Goal: Information Seeking & Learning: Learn about a topic

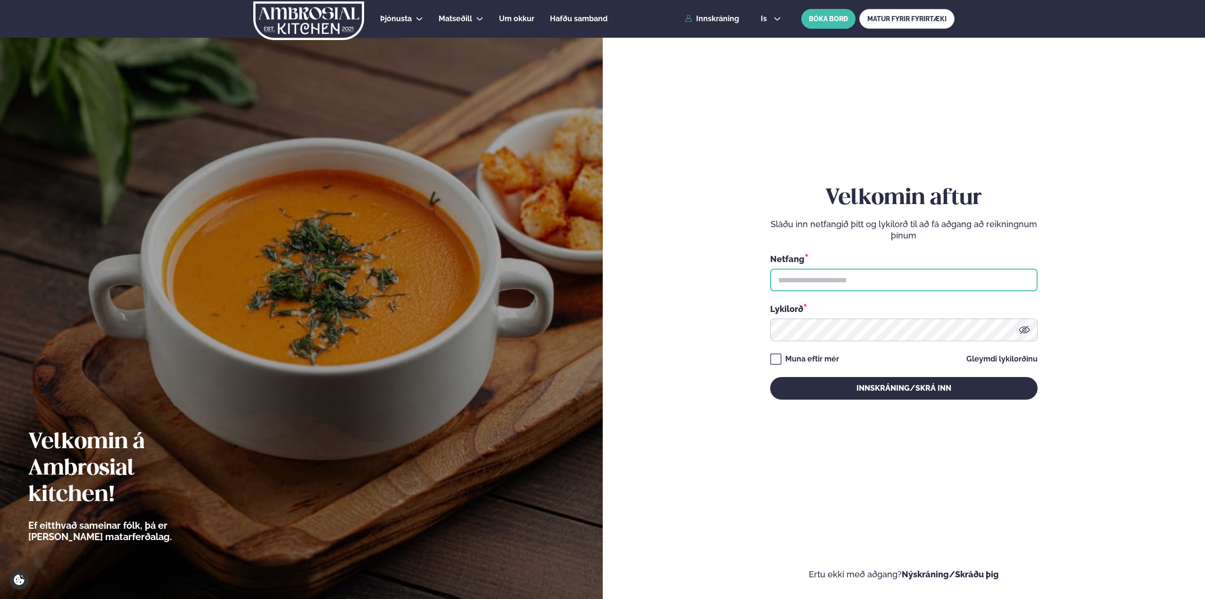
click at [908, 283] on input "text" at bounding box center [903, 280] width 267 height 23
type input "**********"
click at [770, 377] on button "Innskráning/Skrá inn" at bounding box center [903, 388] width 267 height 23
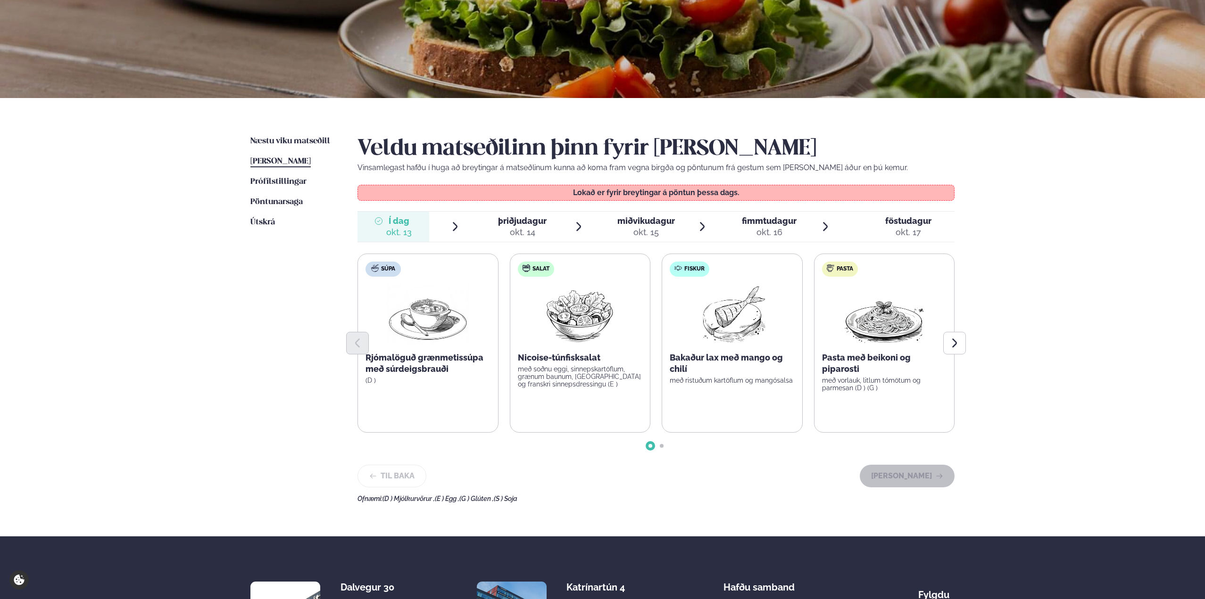
scroll to position [141, 0]
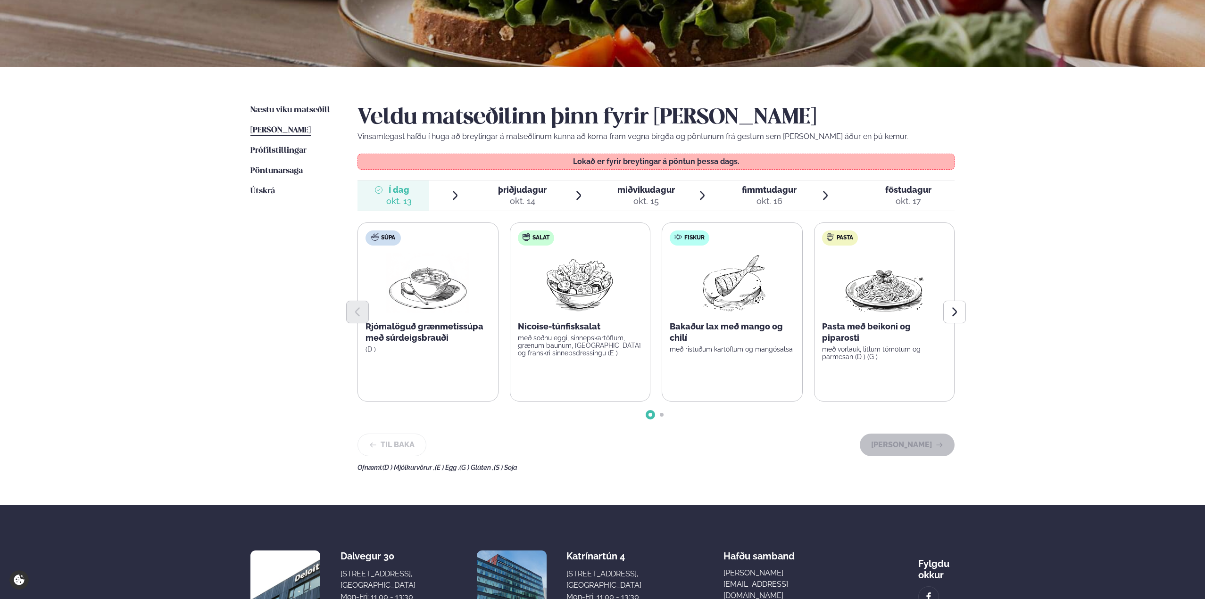
click at [537, 190] on span "þriðjudagur" at bounding box center [522, 190] width 49 height 10
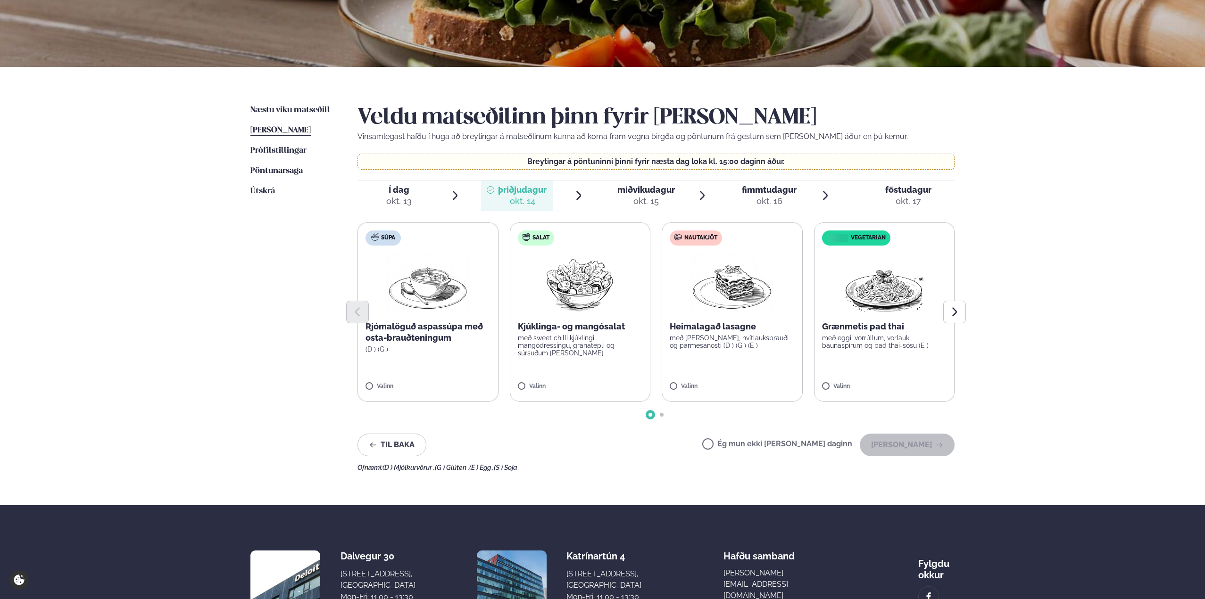
click at [652, 196] on div "okt. 15" at bounding box center [646, 201] width 58 height 11
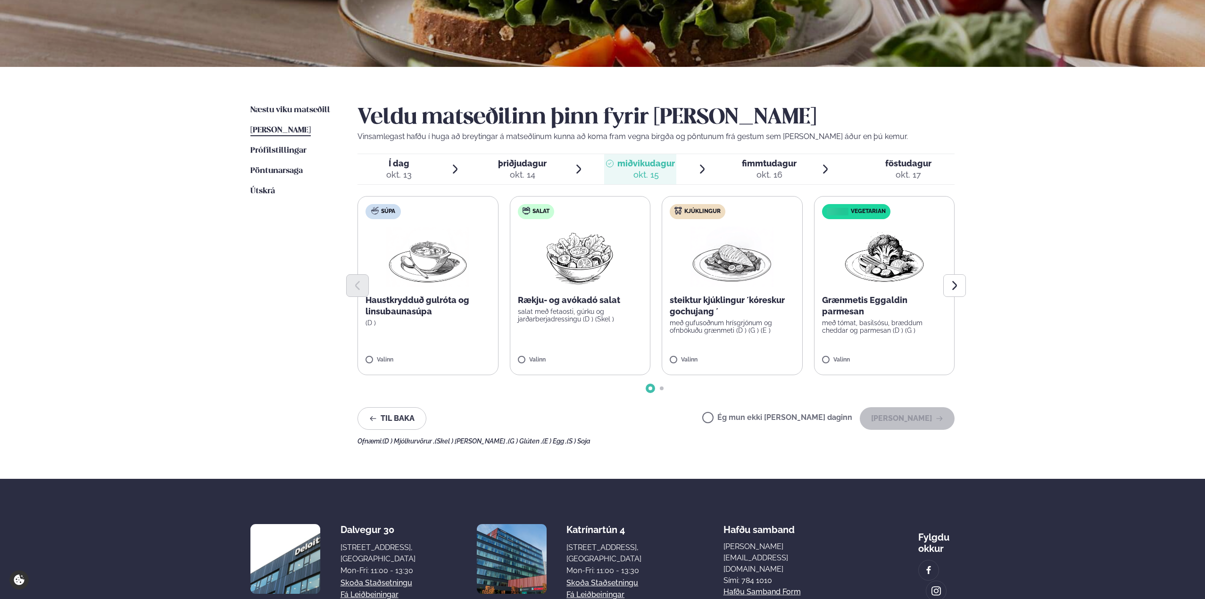
click at [753, 171] on div "okt. 16" at bounding box center [769, 174] width 55 height 11
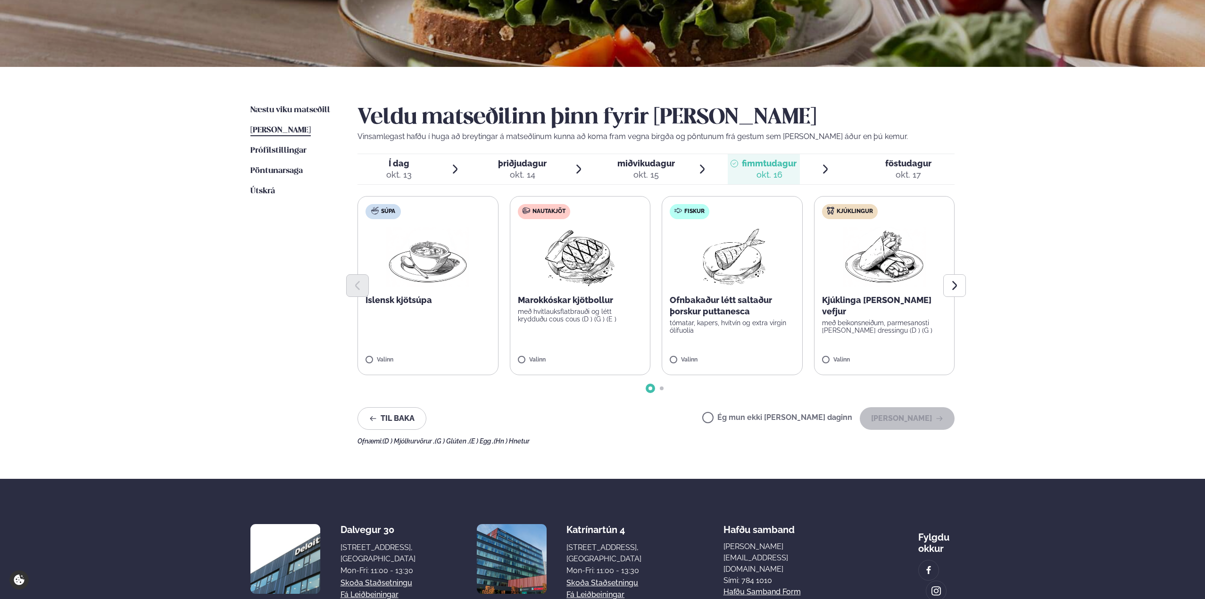
click at [885, 167] on span "föstudagur" at bounding box center [908, 163] width 46 height 10
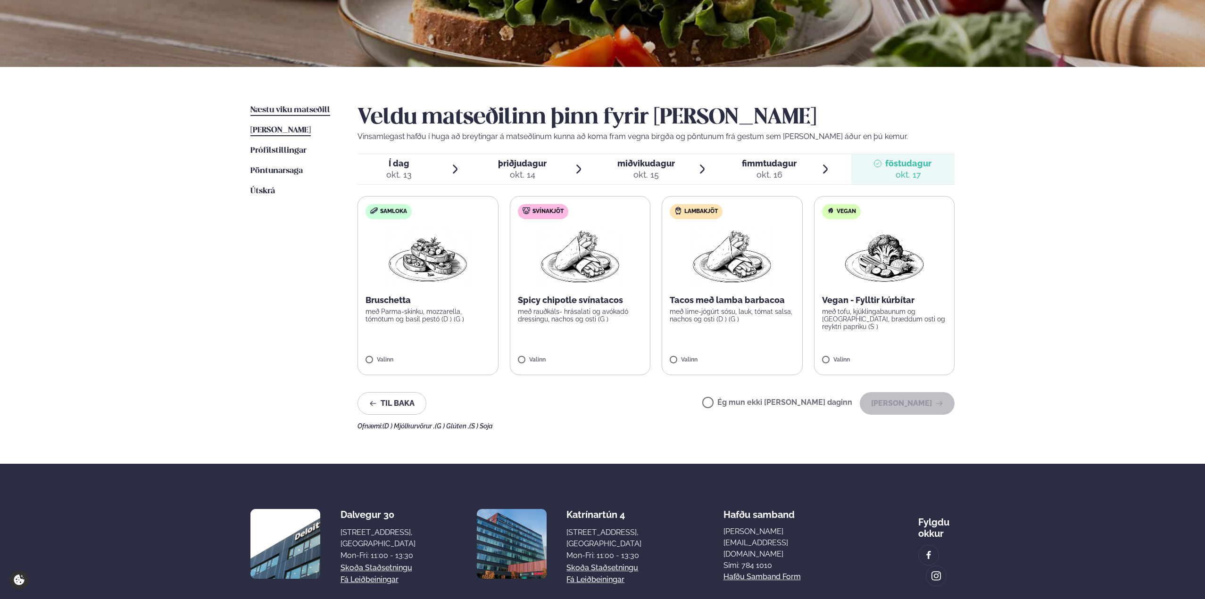
click at [302, 113] on span "Næstu viku matseðill" at bounding box center [290, 110] width 80 height 8
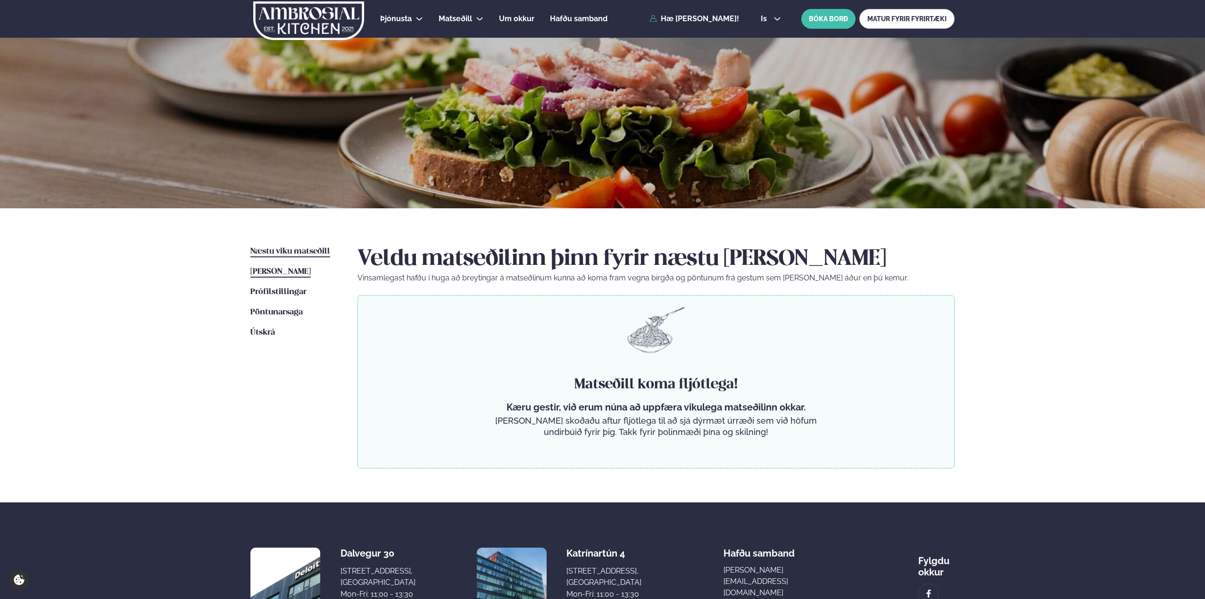
click at [286, 268] on span "[PERSON_NAME]" at bounding box center [280, 272] width 60 height 8
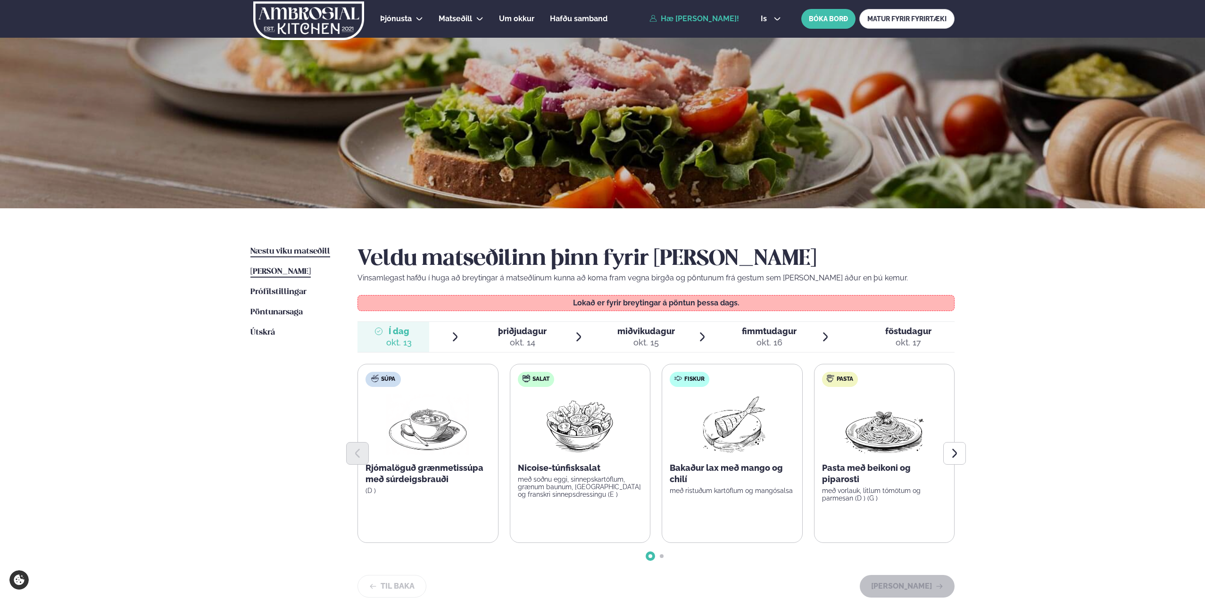
click at [274, 248] on span "Næstu viku matseðill" at bounding box center [290, 252] width 80 height 8
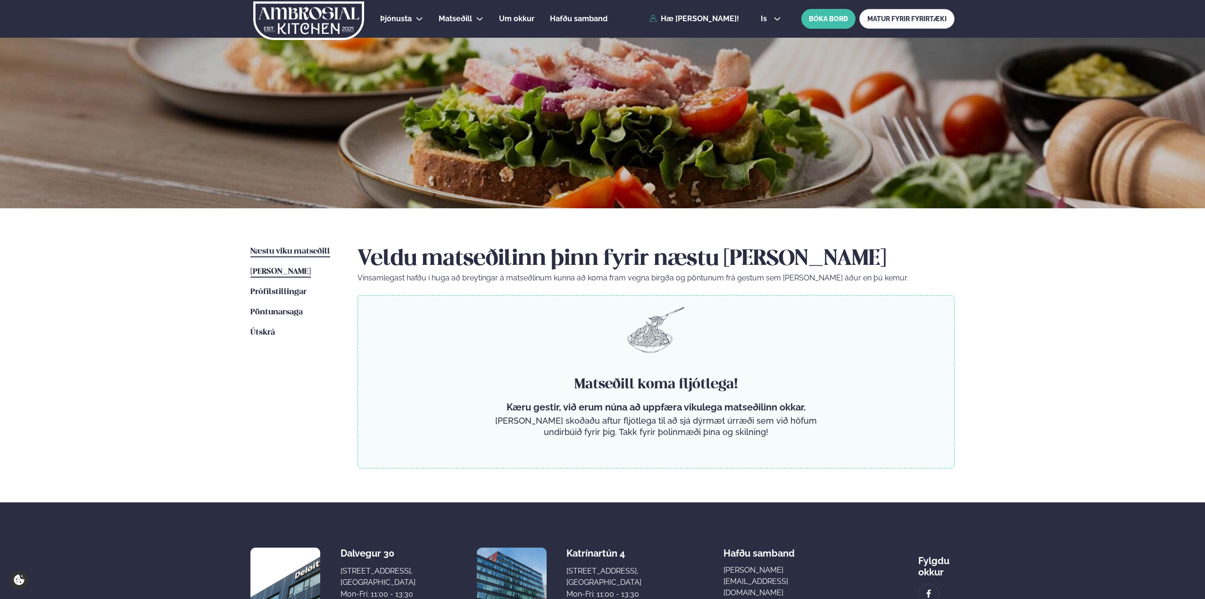
click at [275, 266] on link "[PERSON_NAME] matseðill [PERSON_NAME]" at bounding box center [280, 271] width 60 height 11
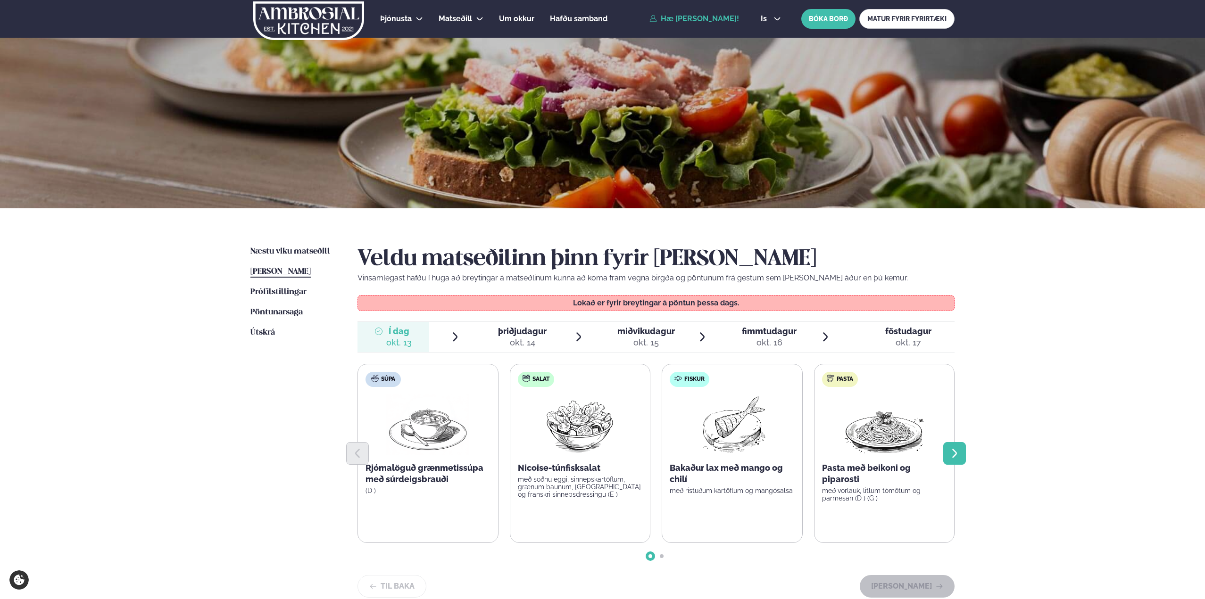
click at [946, 447] on button "Next slide" at bounding box center [954, 453] width 23 height 23
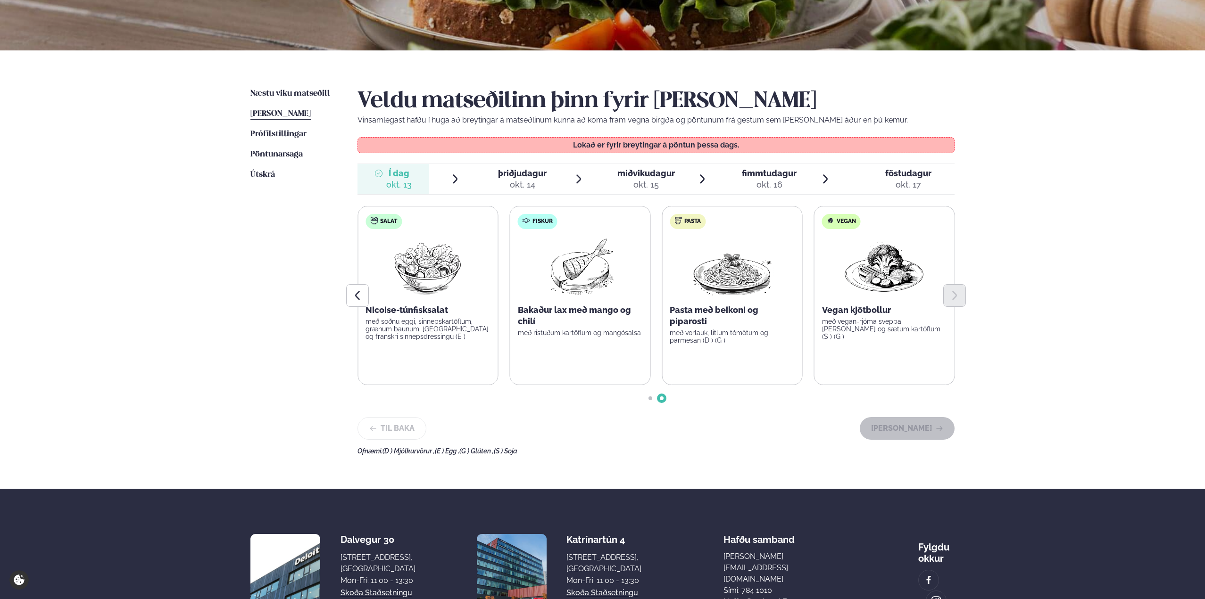
scroll to position [189, 0]
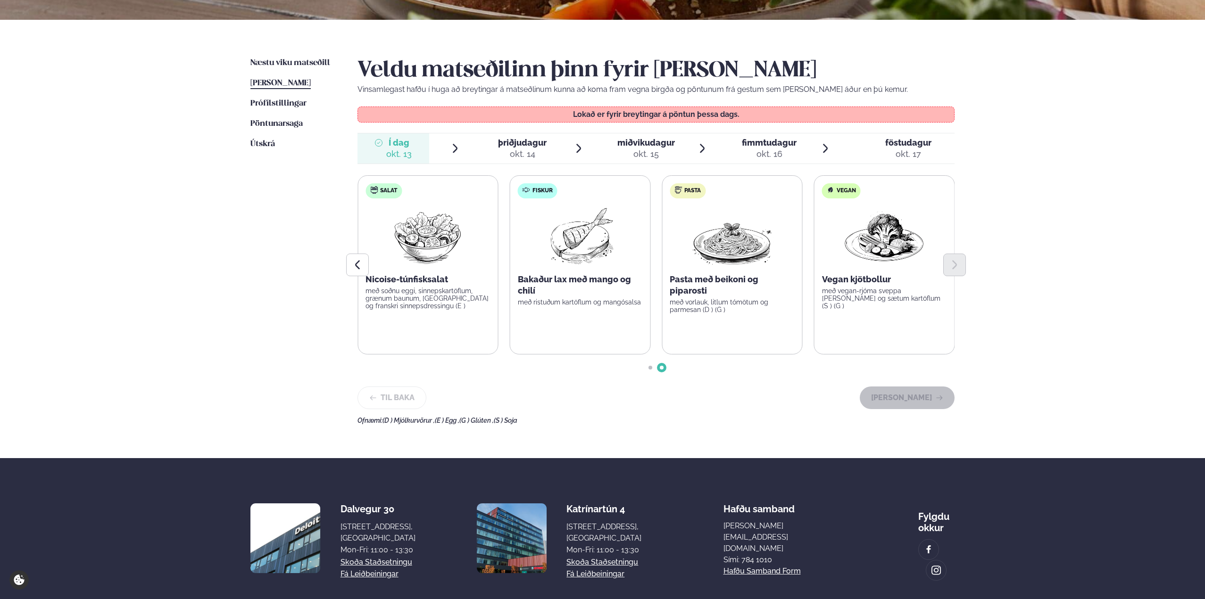
click at [528, 146] on span "þriðjudagur" at bounding box center [522, 143] width 49 height 10
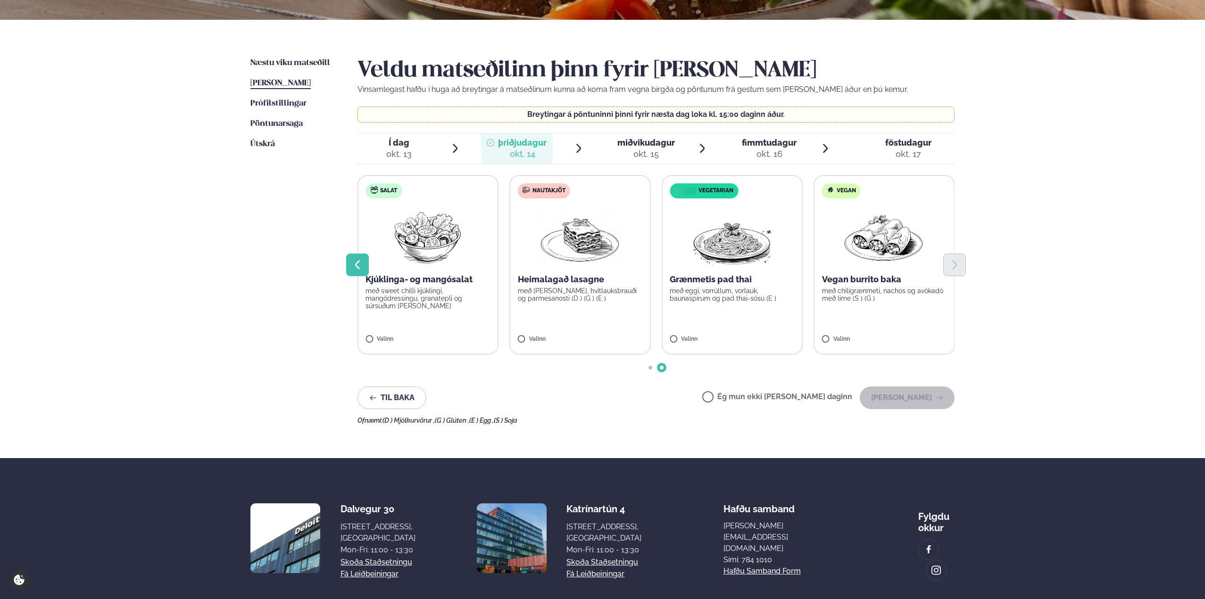
click at [352, 260] on icon "Previous slide" at bounding box center [357, 264] width 11 height 11
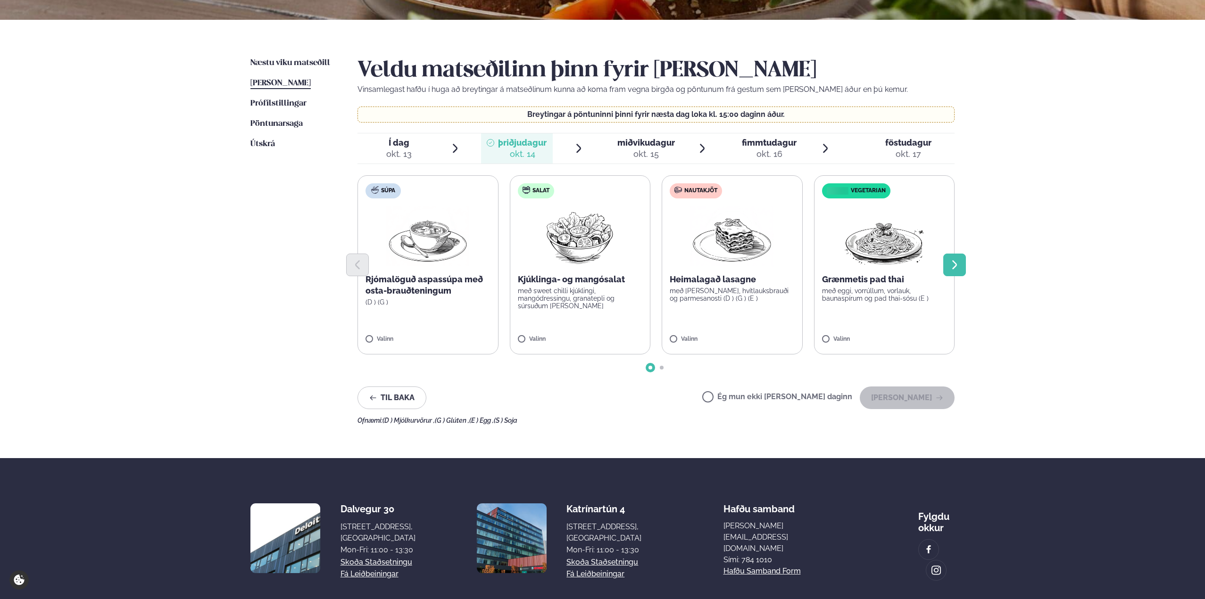
click at [956, 258] on button "Next slide" at bounding box center [954, 265] width 23 height 23
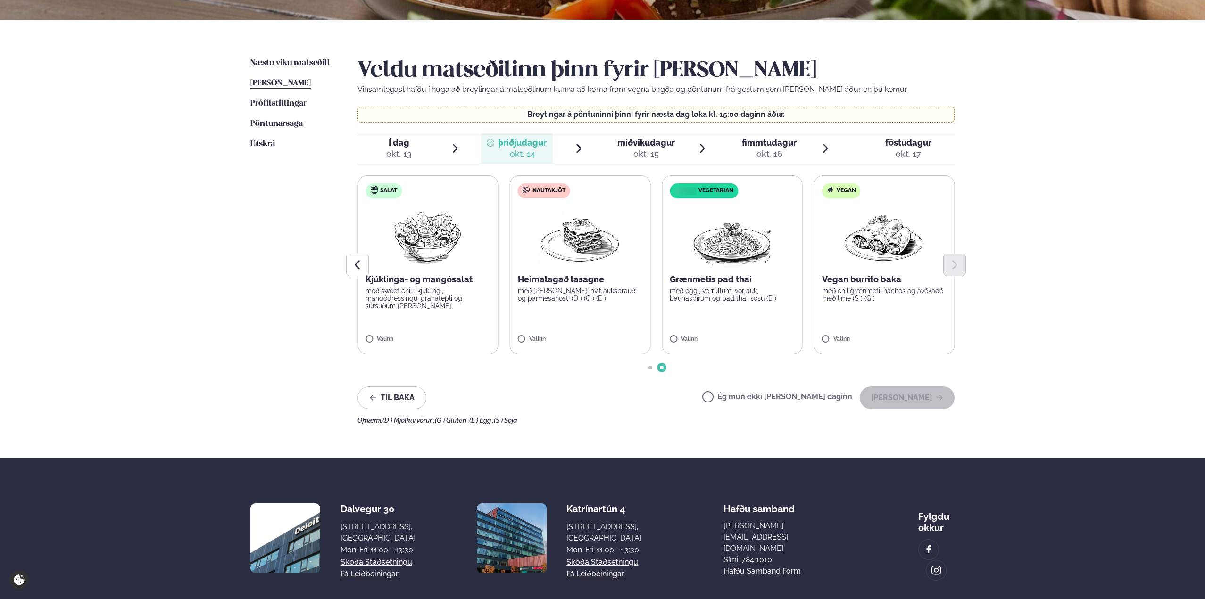
click at [646, 149] on div "okt. 15" at bounding box center [646, 154] width 58 height 11
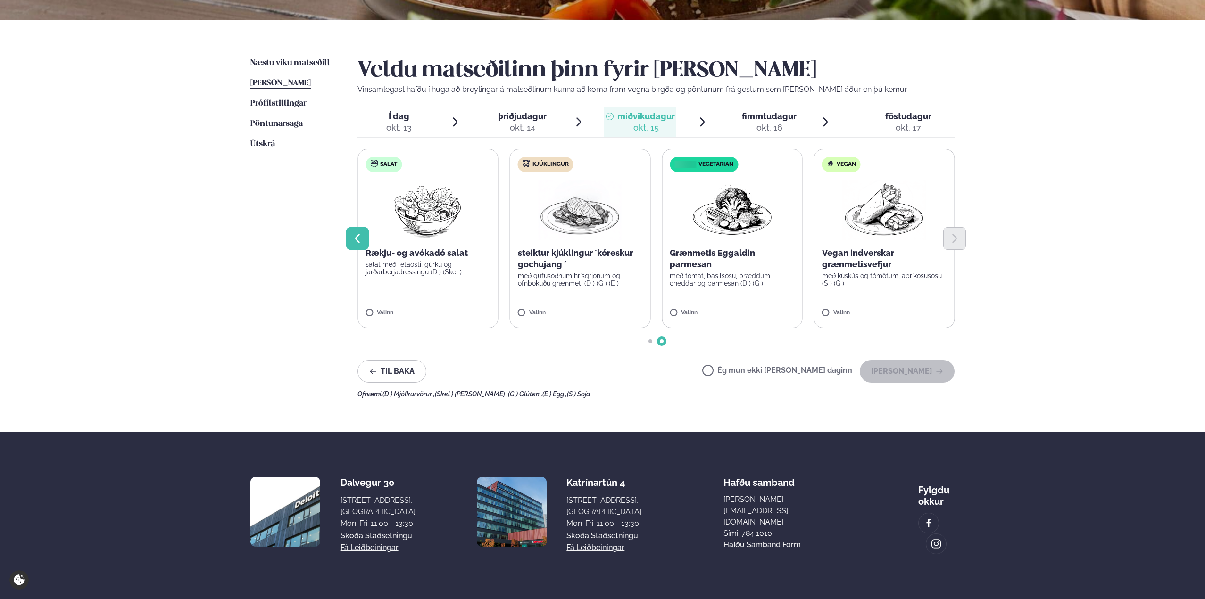
click at [359, 239] on icon "Previous slide" at bounding box center [357, 238] width 11 height 11
